Goal: Navigation & Orientation: Find specific page/section

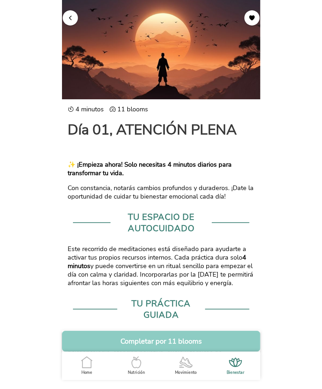
scroll to position [308, 0]
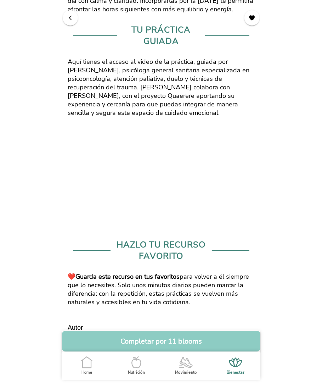
scroll to position [308, 0]
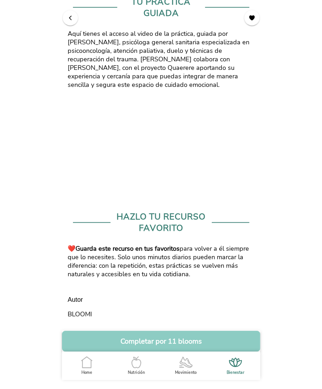
click at [71, 19] on span "button" at bounding box center [70, 17] width 7 height 7
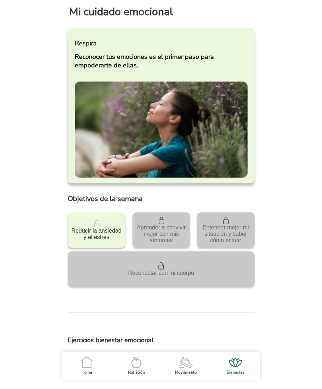
click at [86, 361] on icon ".cls-1 { stroke-width: 0px; } .cls-1, .cls-2 { fill: none; } .cls-2 { stroke-li…" at bounding box center [86, 362] width 15 height 15
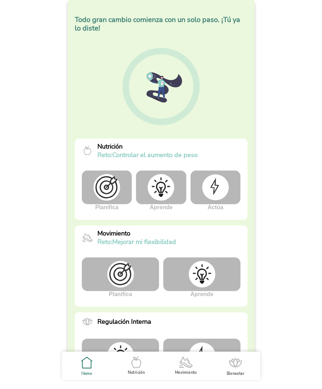
scroll to position [131, 0]
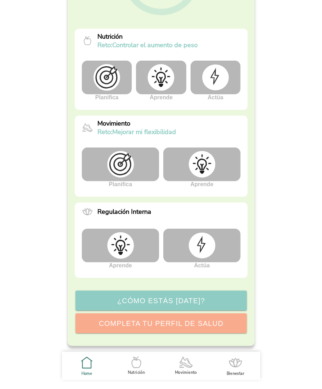
click at [212, 244] on img at bounding box center [202, 245] width 27 height 26
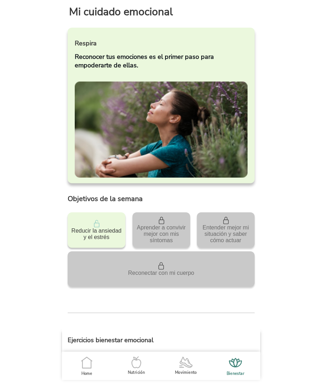
click at [85, 366] on icon ".cls-1 { stroke-width: 0px; } .cls-1, .cls-2 { fill: none; } .cls-2 { stroke-li…" at bounding box center [86, 362] width 15 height 15
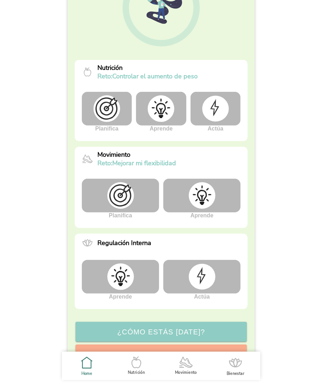
scroll to position [131, 0]
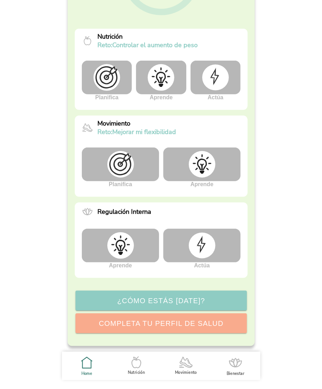
click at [201, 240] on img at bounding box center [202, 245] width 27 height 26
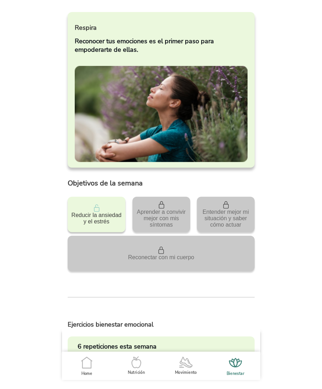
scroll to position [210, 0]
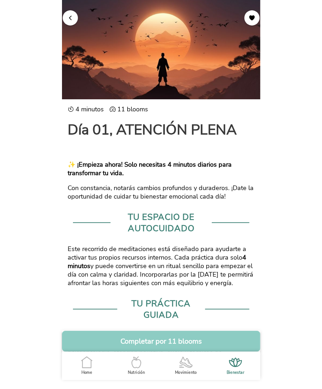
click at [73, 18] on span "button" at bounding box center [70, 17] width 7 height 7
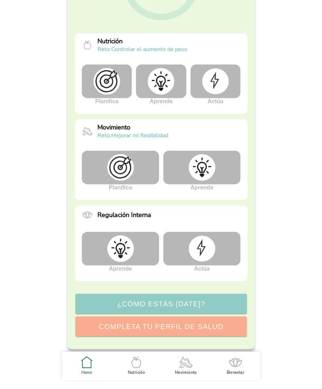
scroll to position [128, 0]
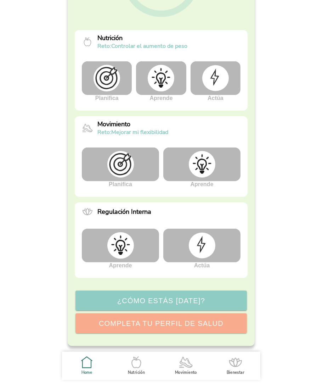
click at [195, 249] on img at bounding box center [202, 245] width 27 height 26
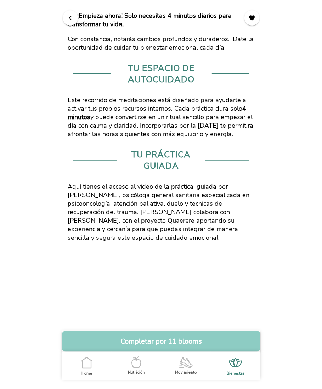
scroll to position [308, 0]
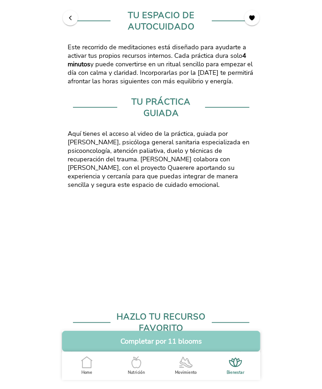
scroll to position [308, 0]
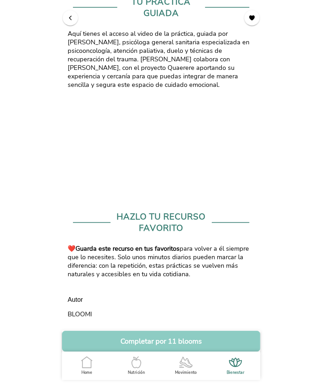
click at [87, 364] on icon ".cls-1 { stroke-width: 0px; } .cls-1, .cls-2 { fill: none; } .cls-2 { stroke-li…" at bounding box center [86, 362] width 15 height 15
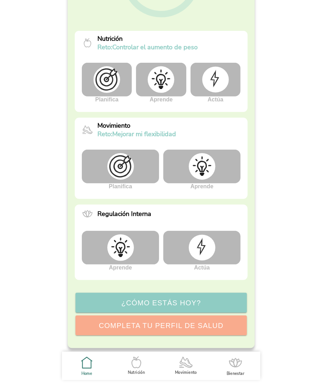
scroll to position [131, 0]
